Goal: Task Accomplishment & Management: Manage account settings

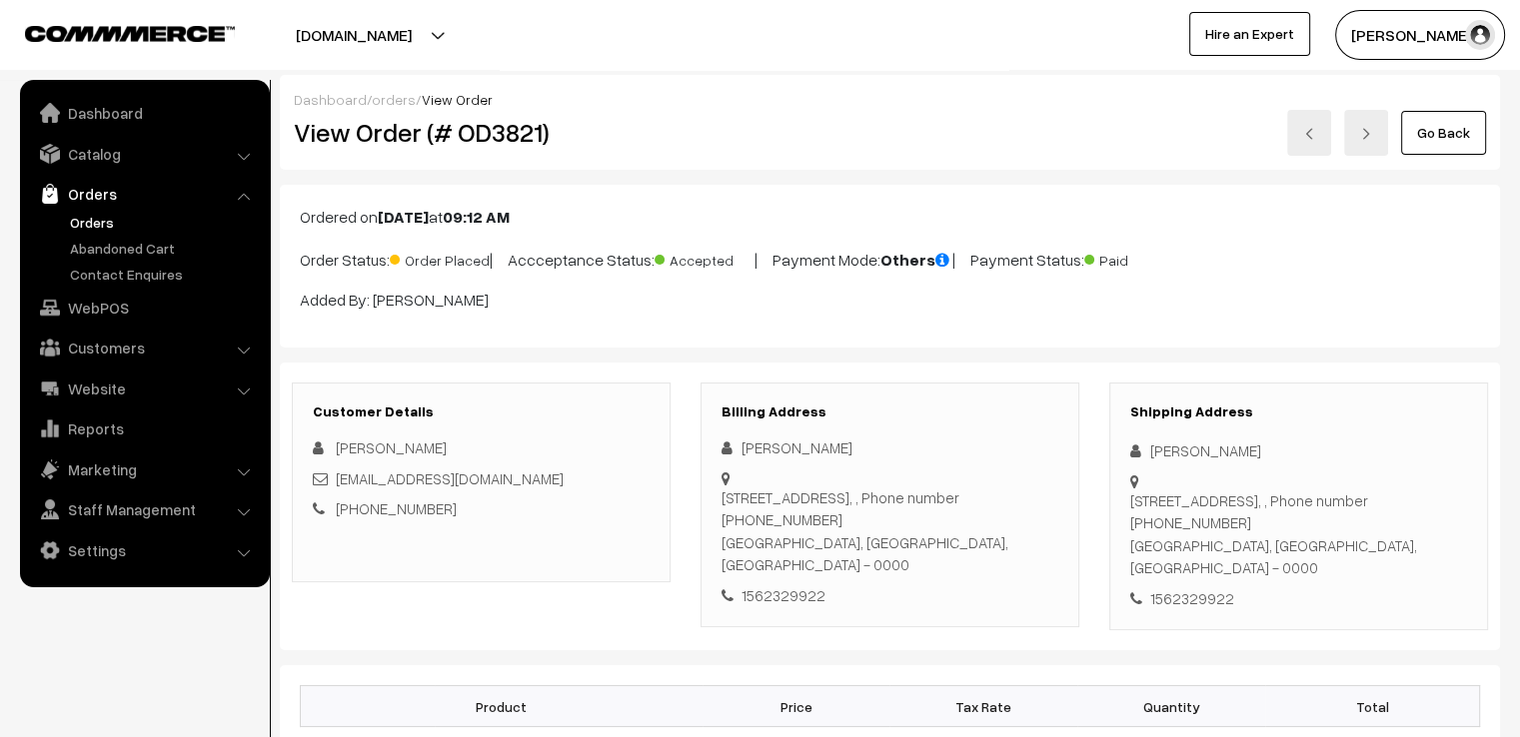
click at [1446, 146] on link "Go Back" at bounding box center [1443, 133] width 85 height 44
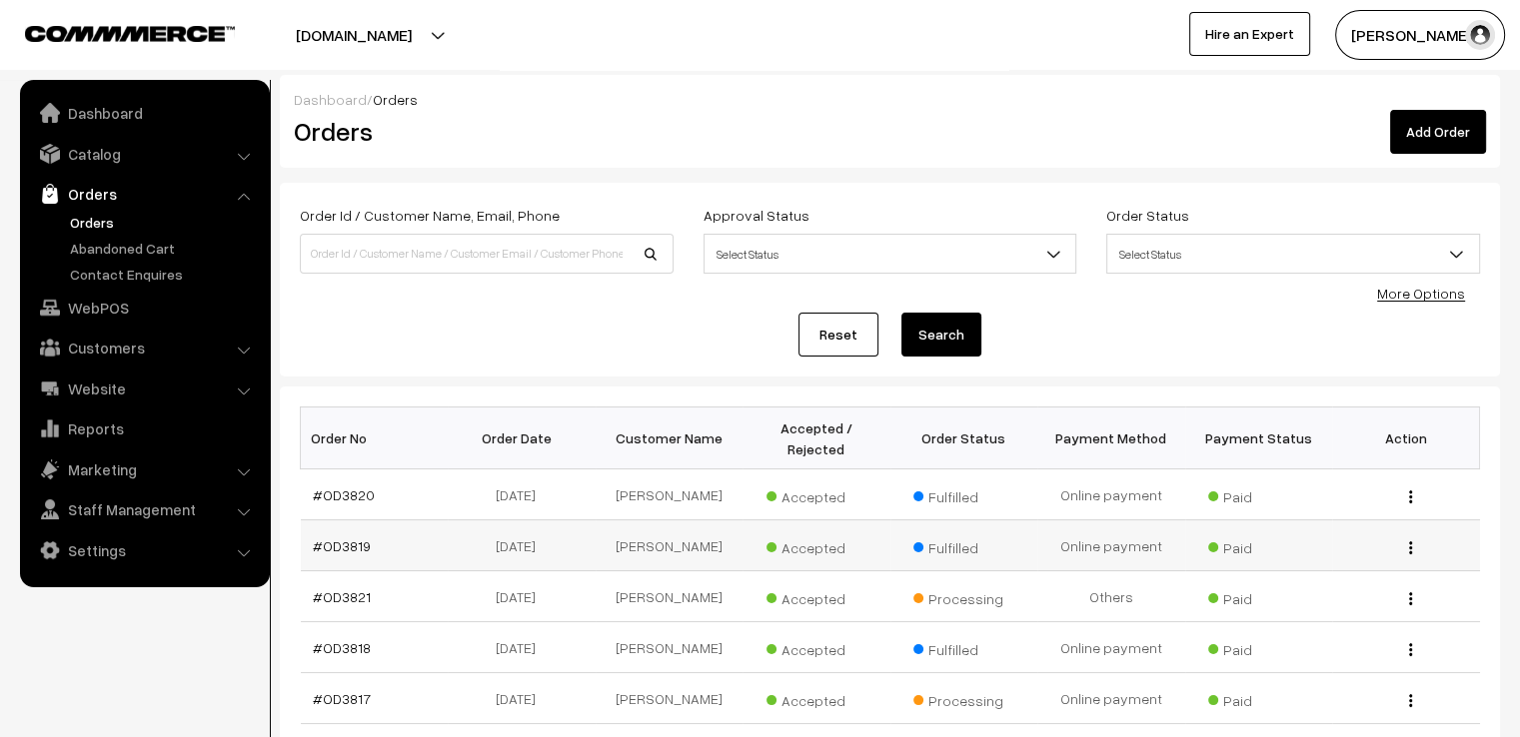
scroll to position [500, 0]
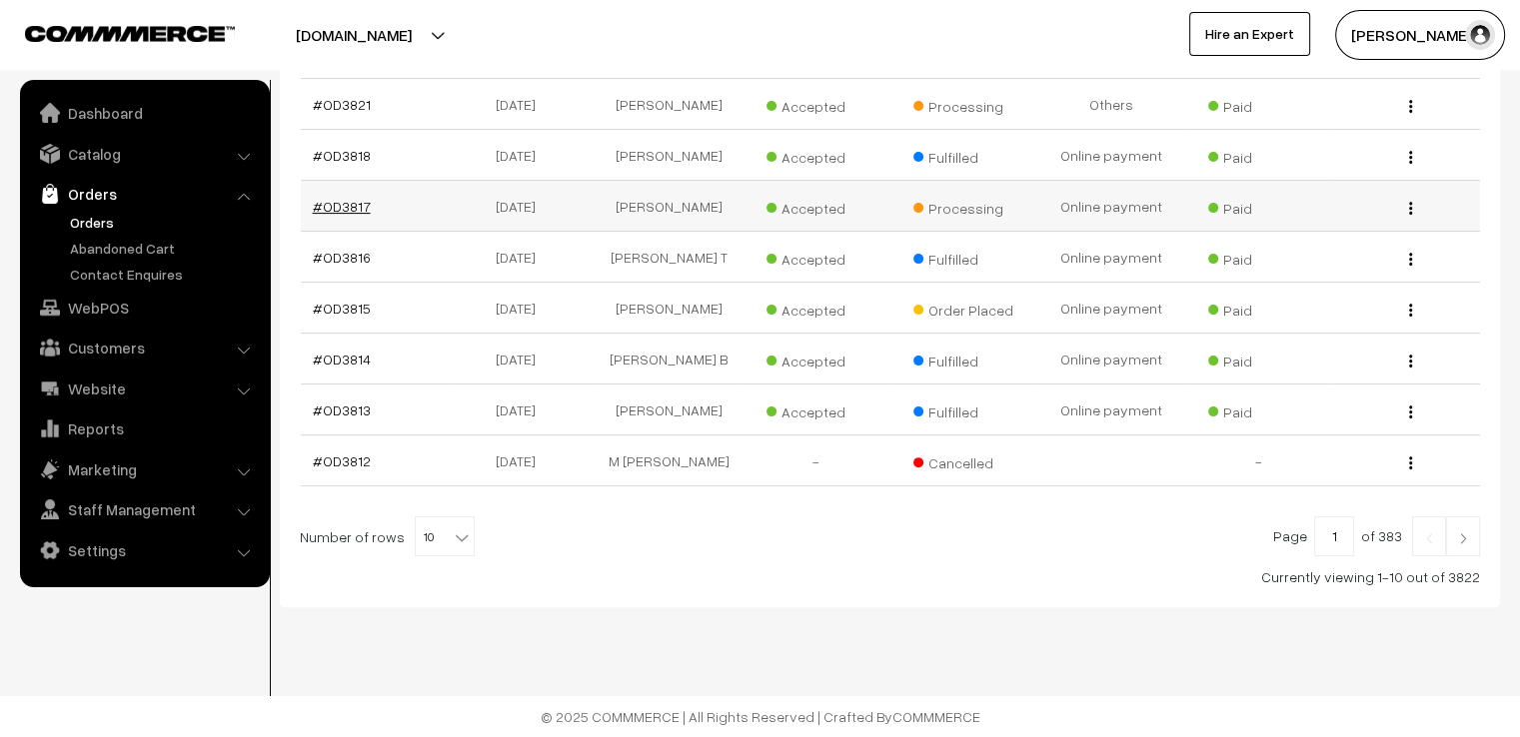
click at [332, 198] on link "#OD3817" at bounding box center [342, 206] width 58 height 17
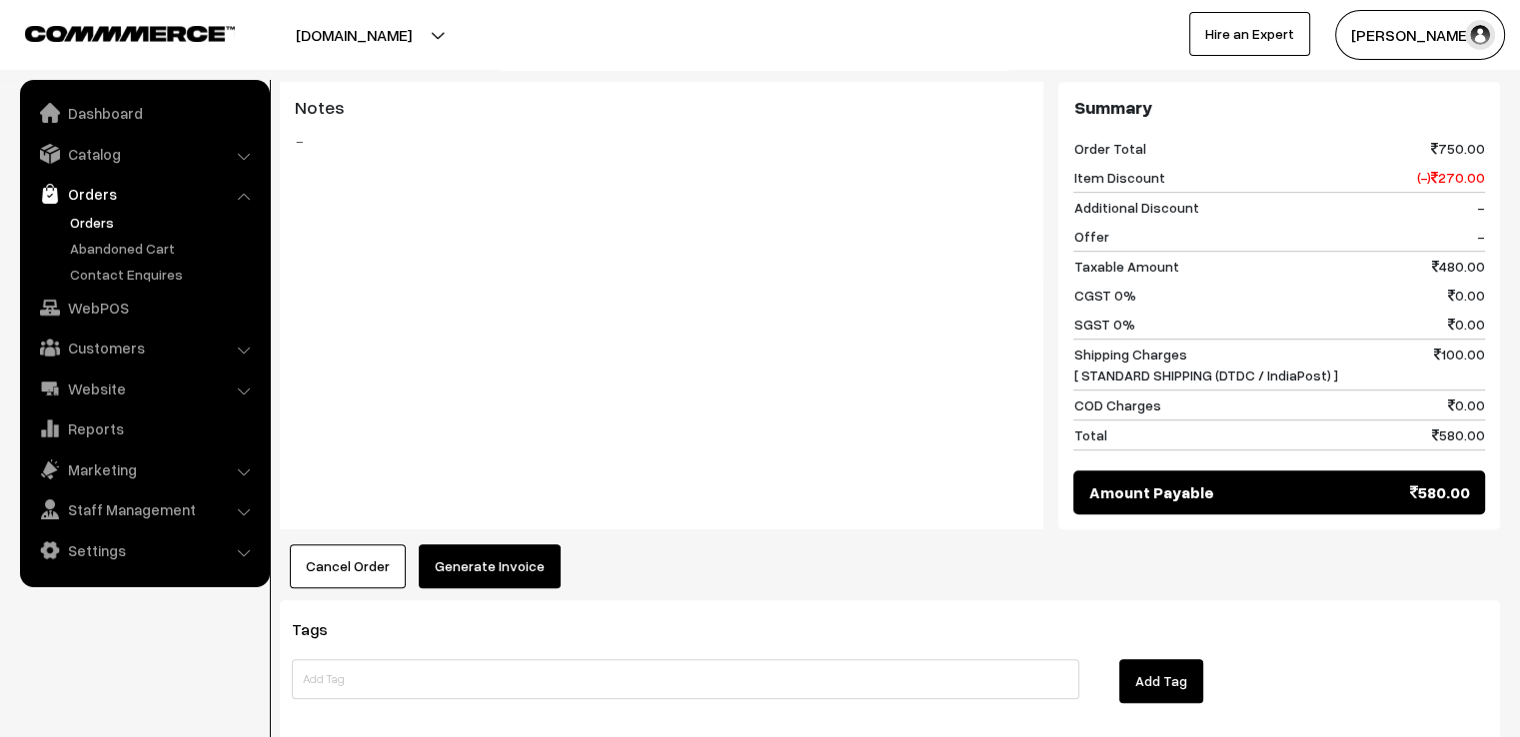
scroll to position [1210, 0]
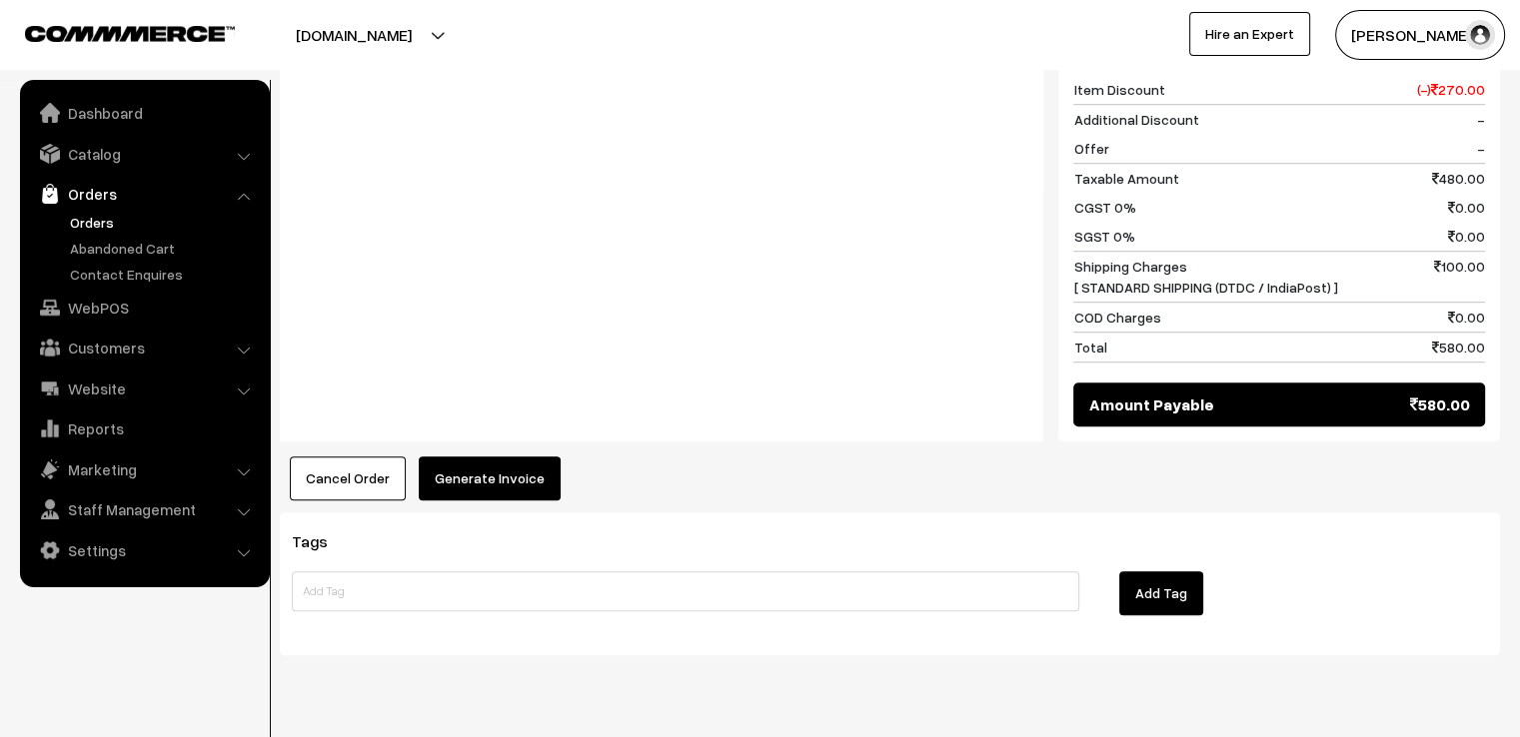
click at [529, 457] on button "Generate Invoice" at bounding box center [490, 479] width 142 height 44
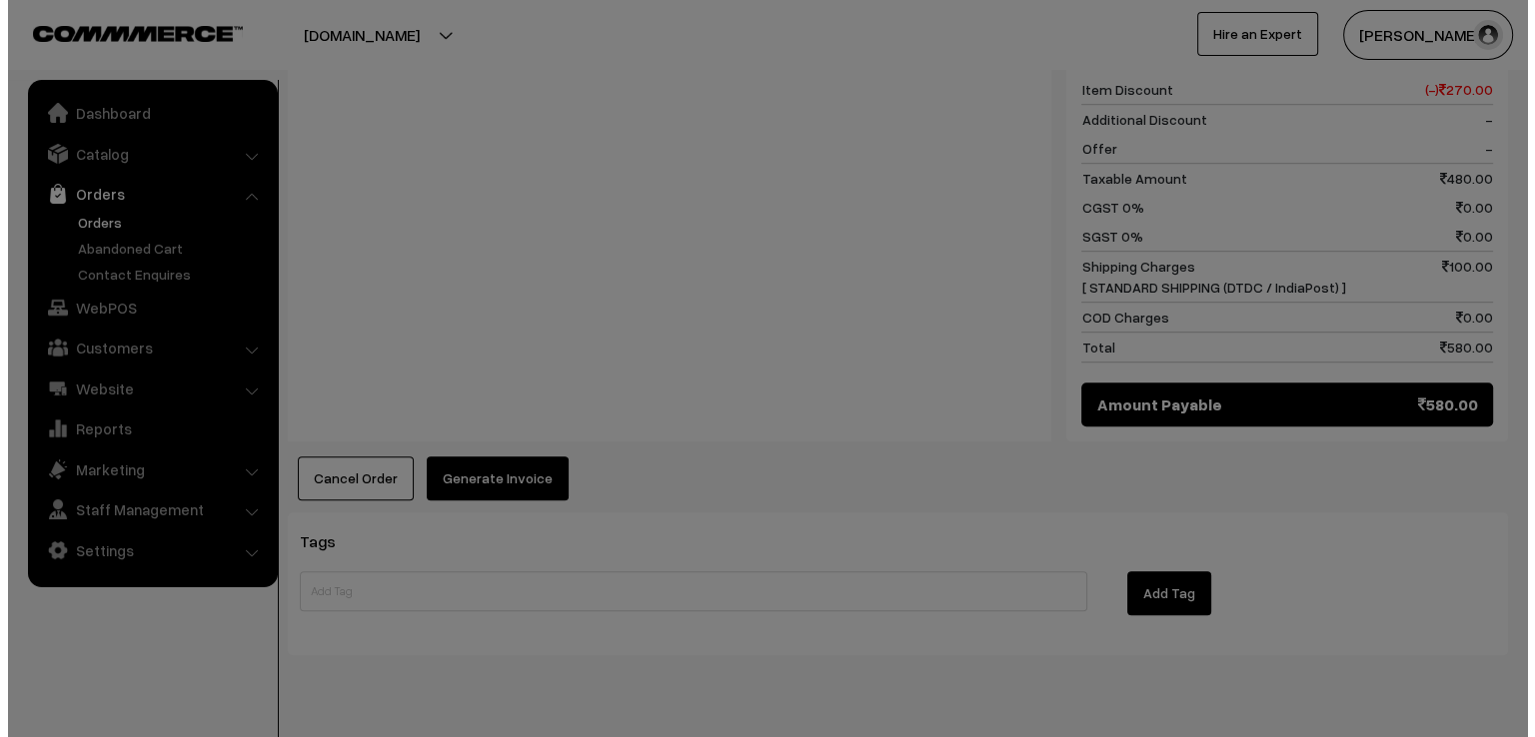
scroll to position [1215, 0]
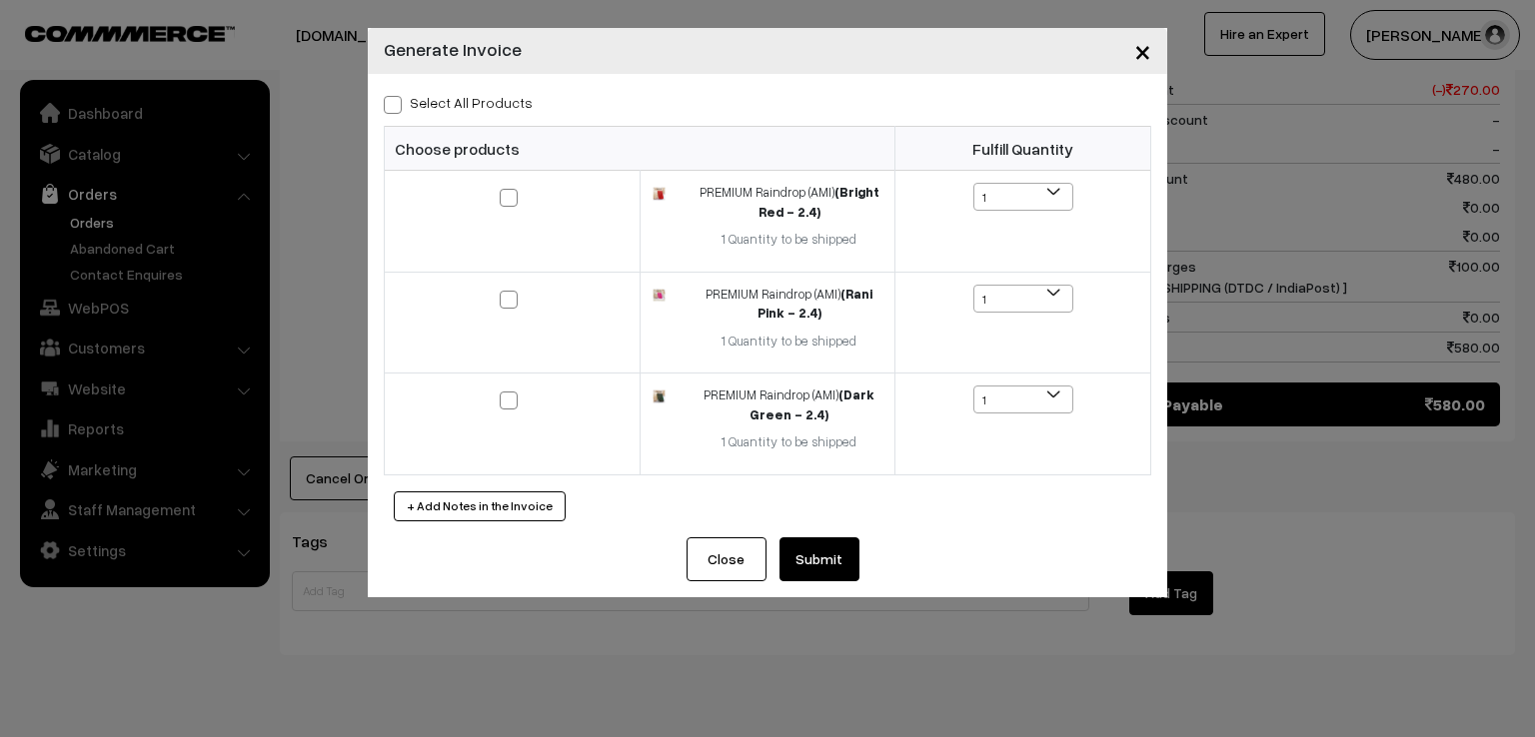
click at [381, 99] on div "Select All Products Choose products Fulfill Quantity 1 1 1 1 1" at bounding box center [767, 306] width 799 height 464
click at [398, 106] on span at bounding box center [393, 105] width 18 height 18
click at [397, 106] on input "Select All Products" at bounding box center [390, 101] width 13 height 13
checkbox input "true"
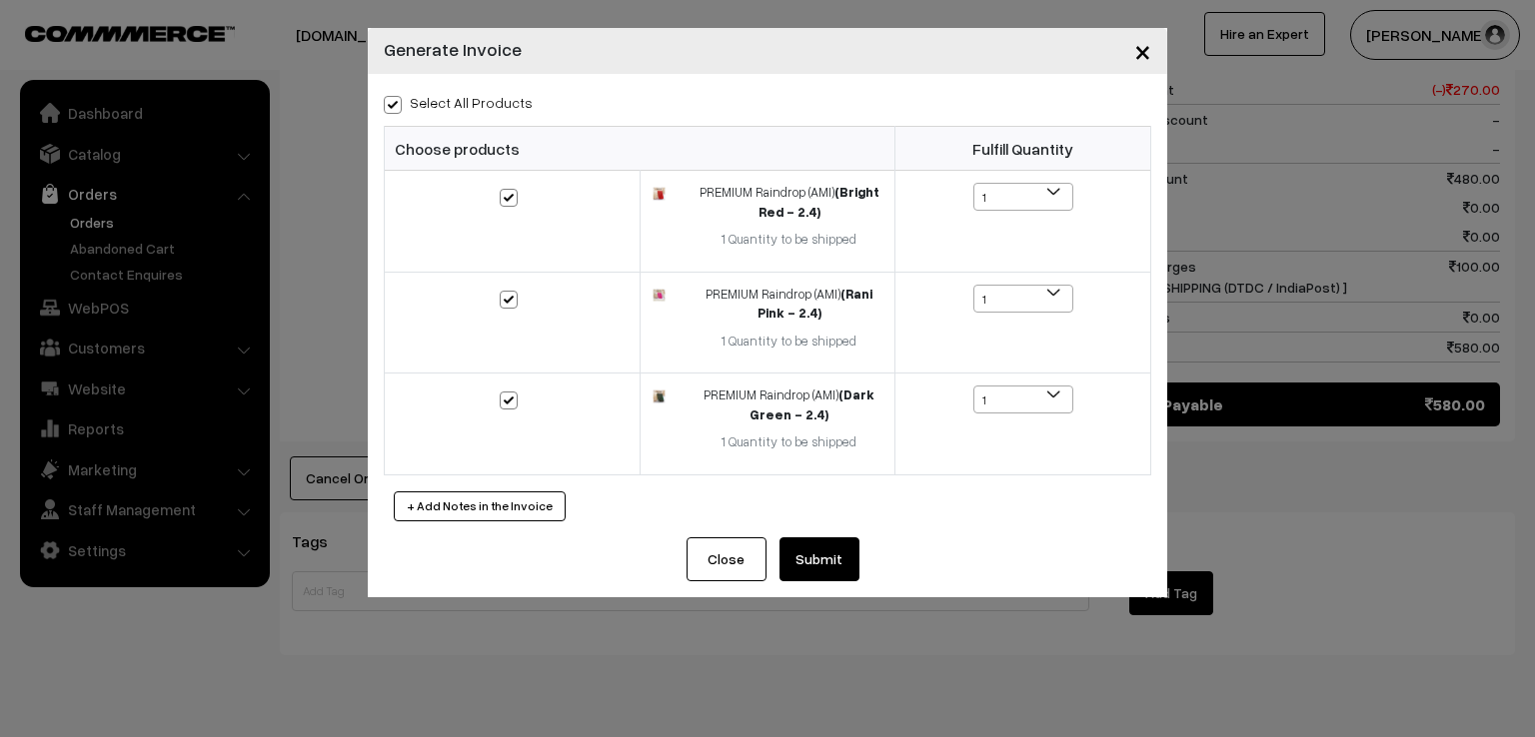
checkbox input "true"
click at [835, 553] on button "Submit" at bounding box center [819, 560] width 80 height 44
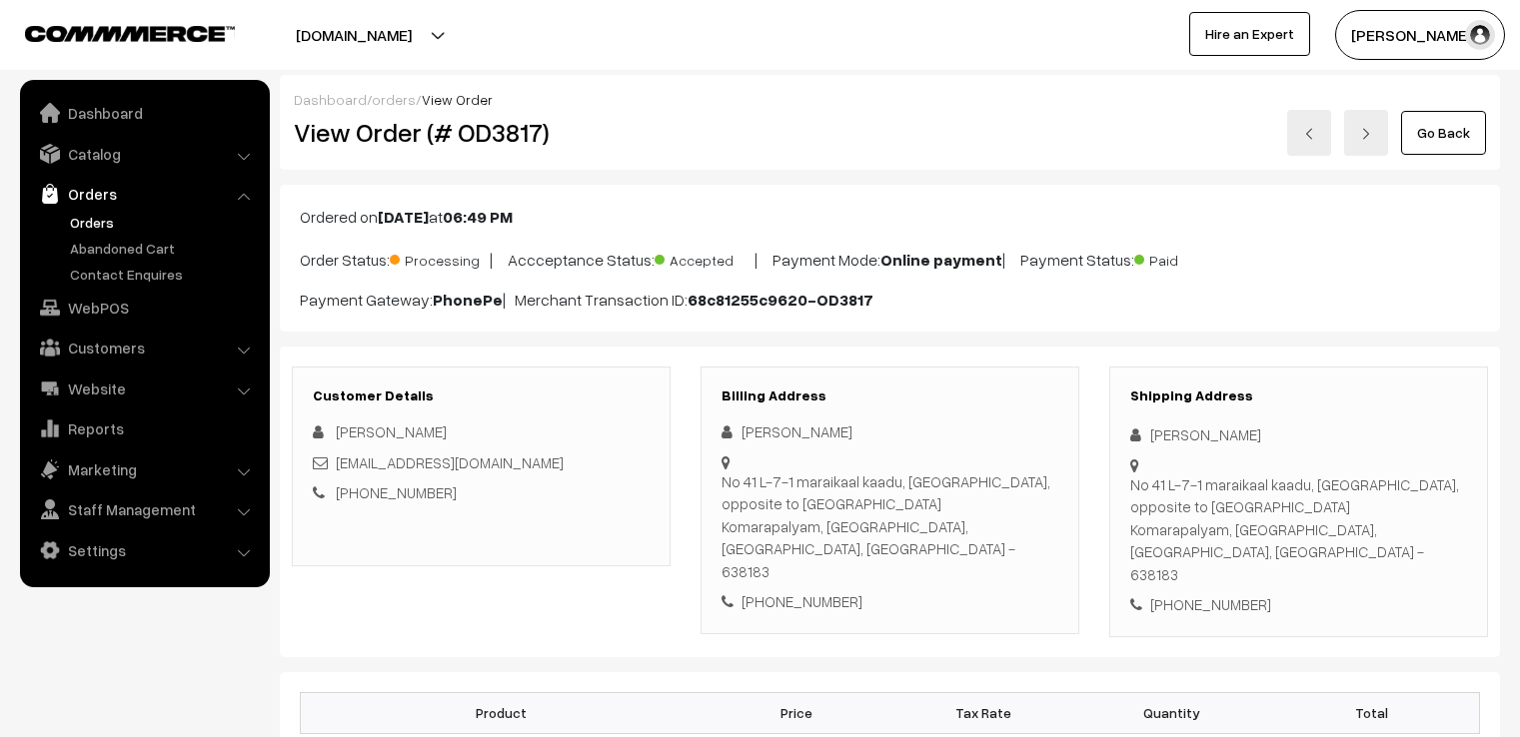
scroll to position [1207, 0]
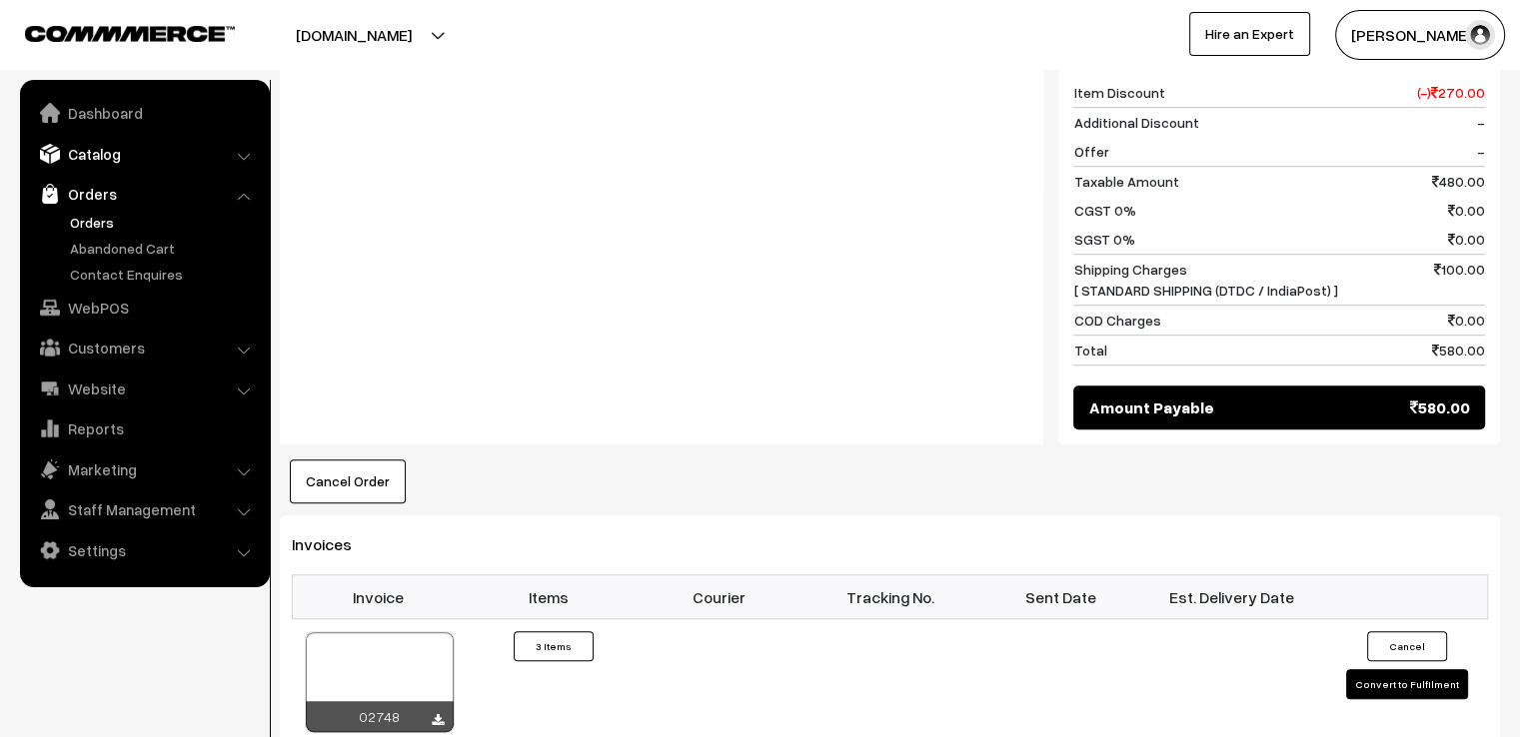
click at [103, 162] on link "Catalog" at bounding box center [144, 154] width 238 height 36
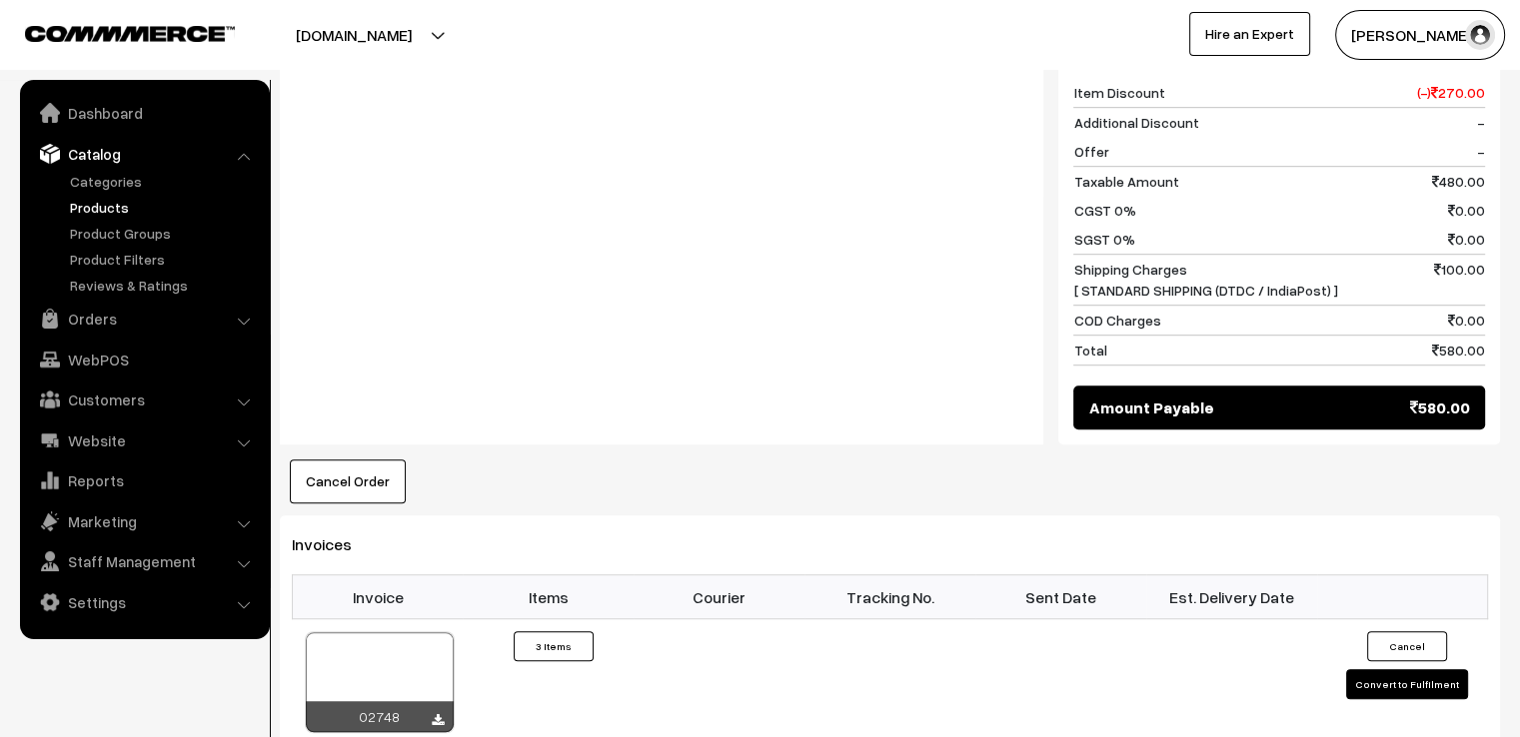
click at [112, 206] on link "Products" at bounding box center [164, 207] width 198 height 21
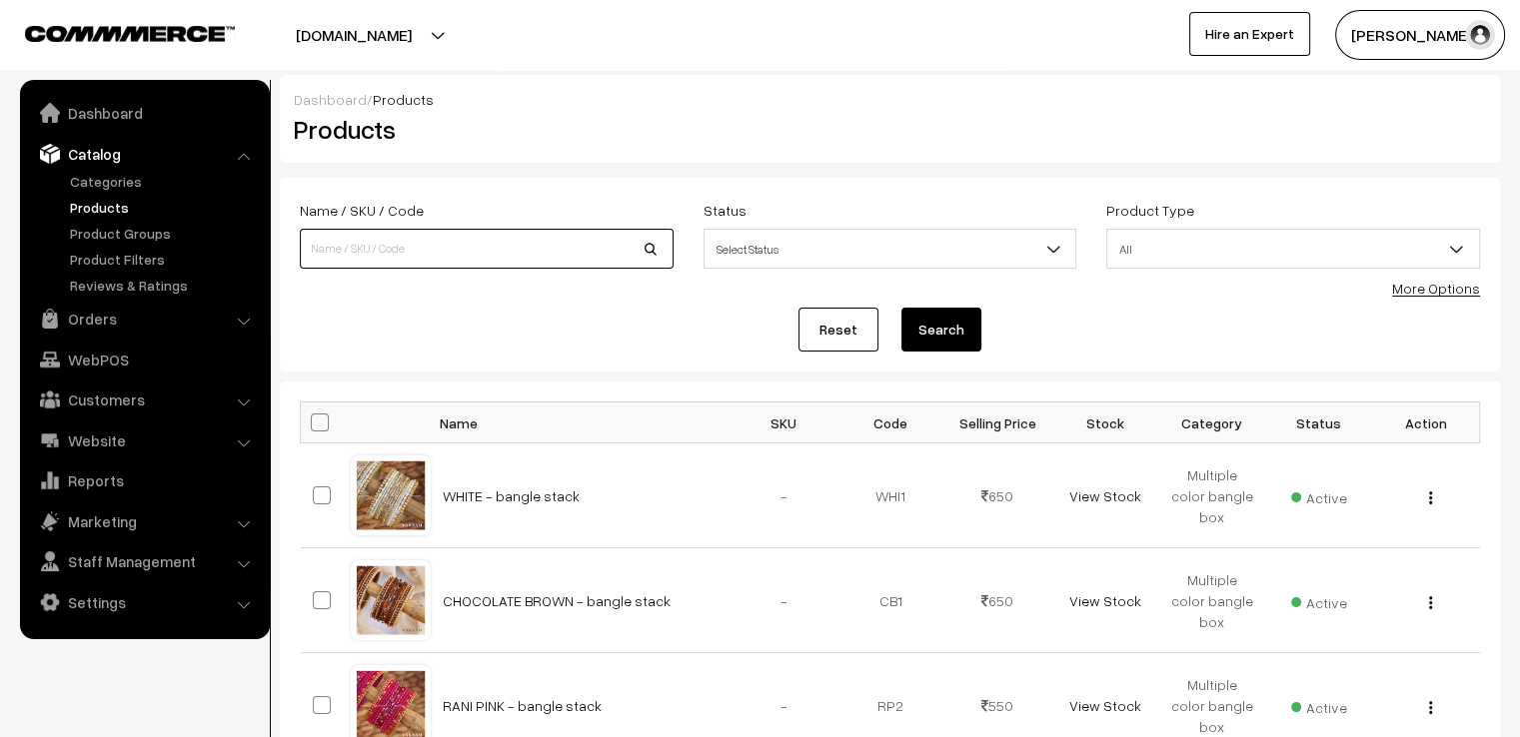
click at [496, 241] on input at bounding box center [487, 249] width 374 height 40
type input "PITCH"
click at [149, 181] on link "Categories" at bounding box center [164, 181] width 198 height 21
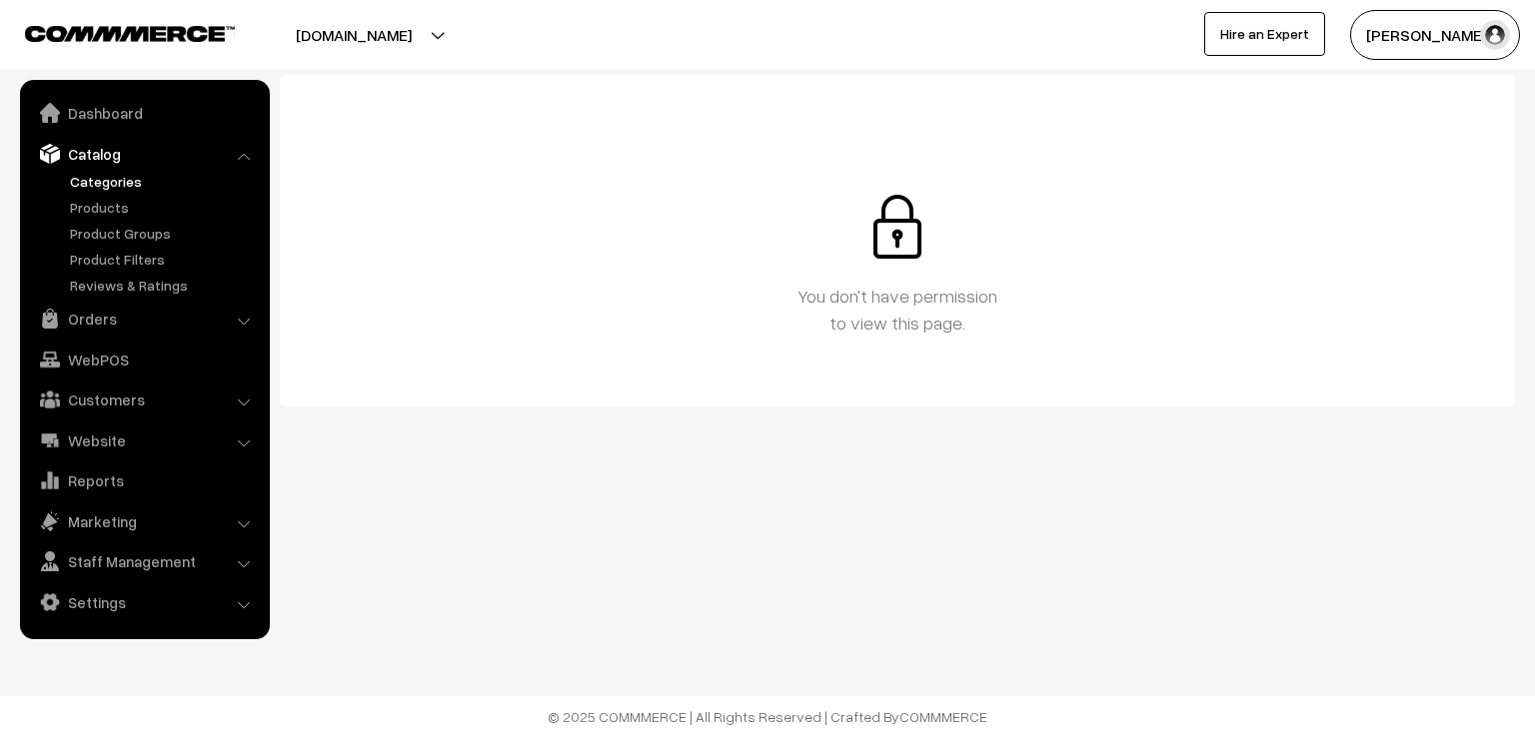
click at [122, 180] on link "Categories" at bounding box center [164, 181] width 198 height 21
click at [86, 314] on link "Orders" at bounding box center [144, 319] width 238 height 36
